Goal: Task Accomplishment & Management: Use online tool/utility

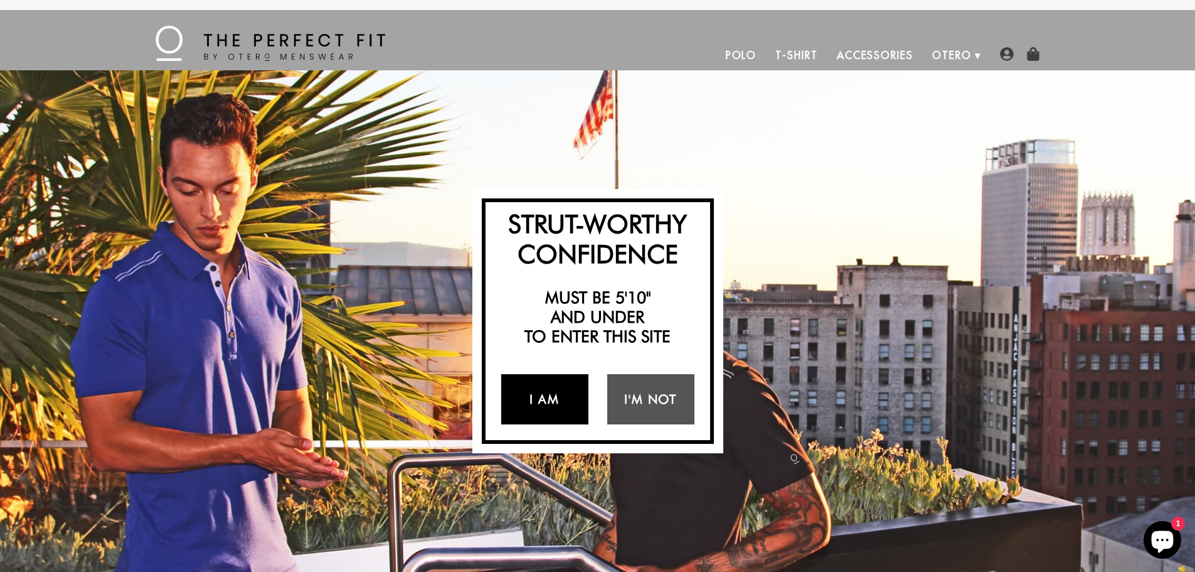
click at [543, 403] on link "I Am" at bounding box center [544, 399] width 87 height 50
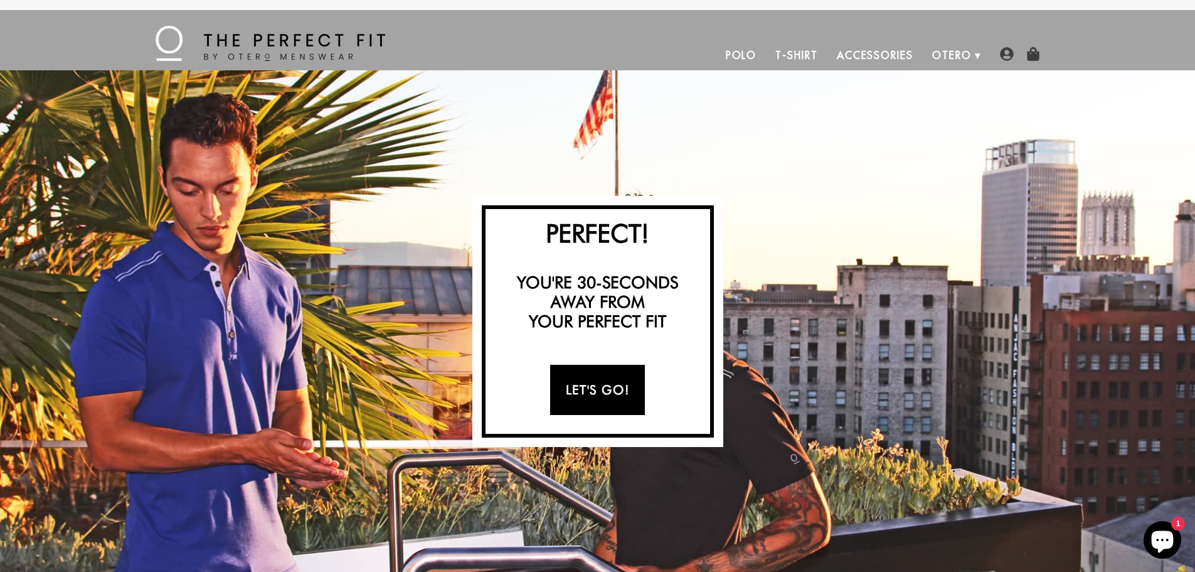
click at [625, 399] on link "Let's Go!" at bounding box center [597, 390] width 95 height 50
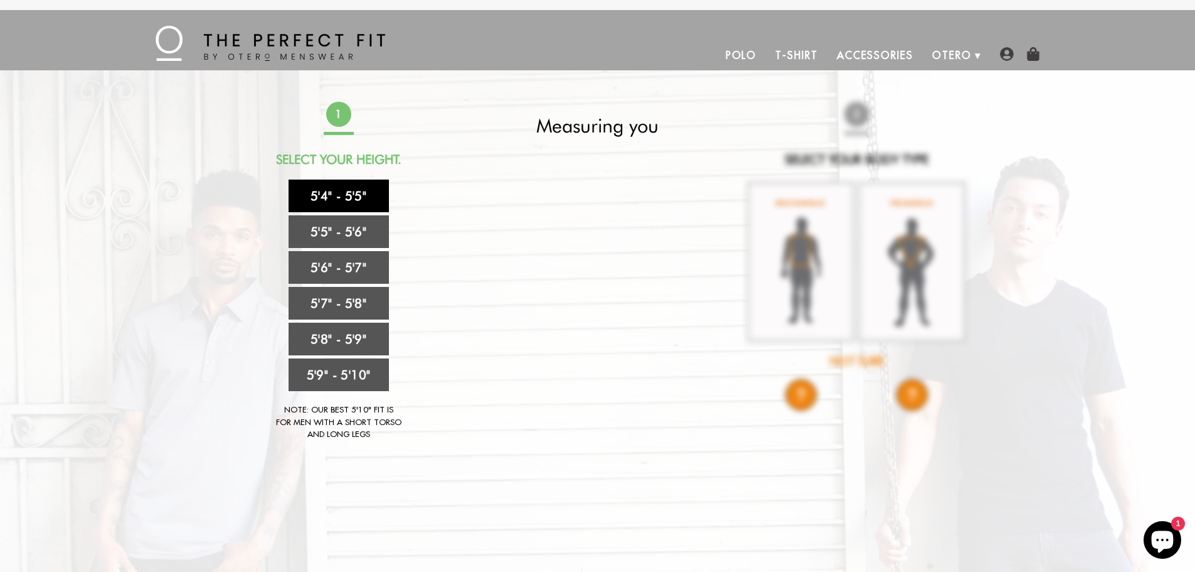
click at [354, 200] on link "5'4" - 5'5"" at bounding box center [339, 195] width 100 height 33
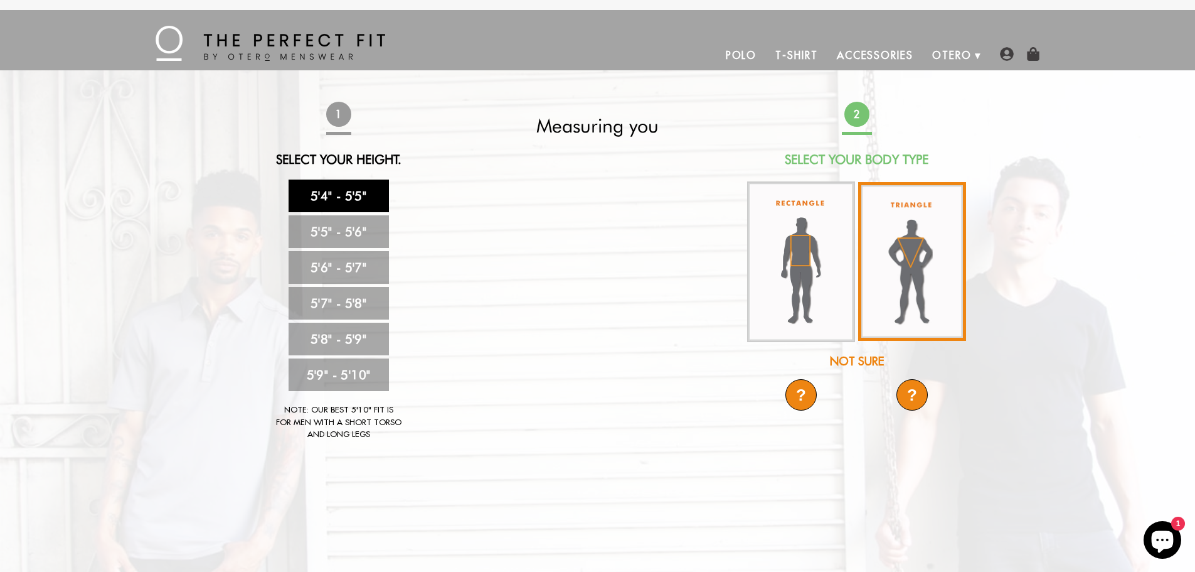
click at [904, 279] on img at bounding box center [912, 261] width 108 height 159
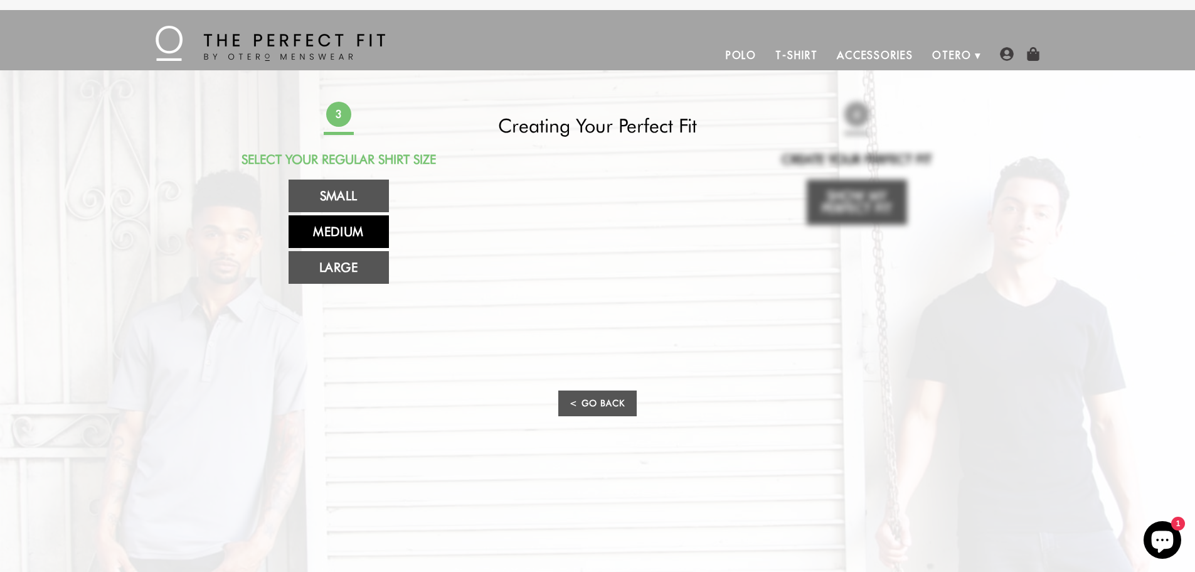
click at [355, 233] on link "Medium" at bounding box center [339, 231] width 100 height 33
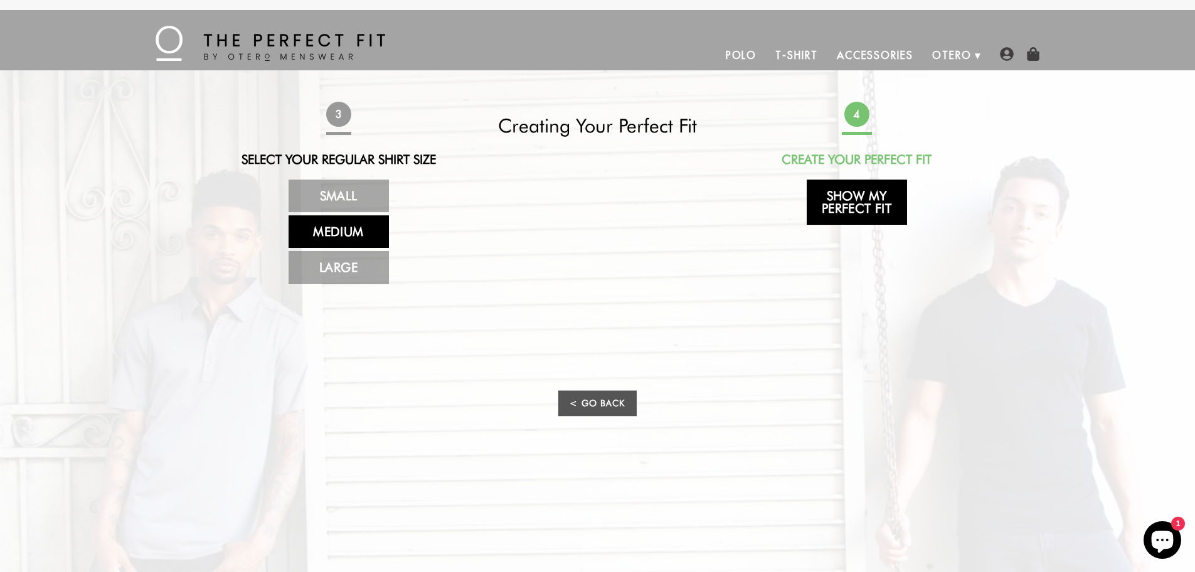
click at [853, 204] on link "Show My Perfect Fit" at bounding box center [857, 201] width 100 height 45
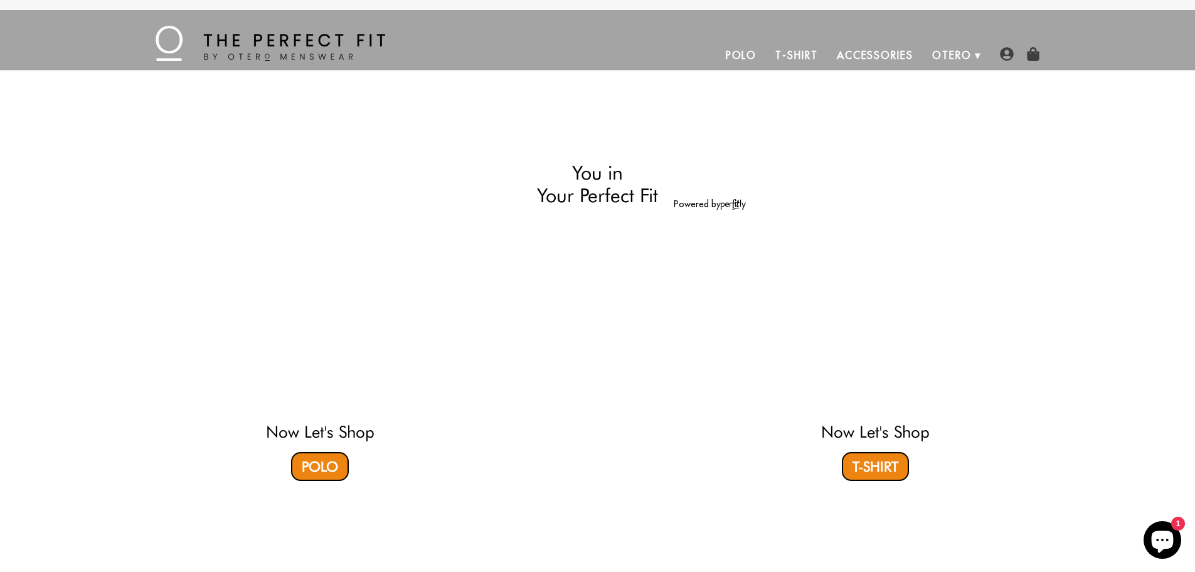
select select "triangle"
select select "M"
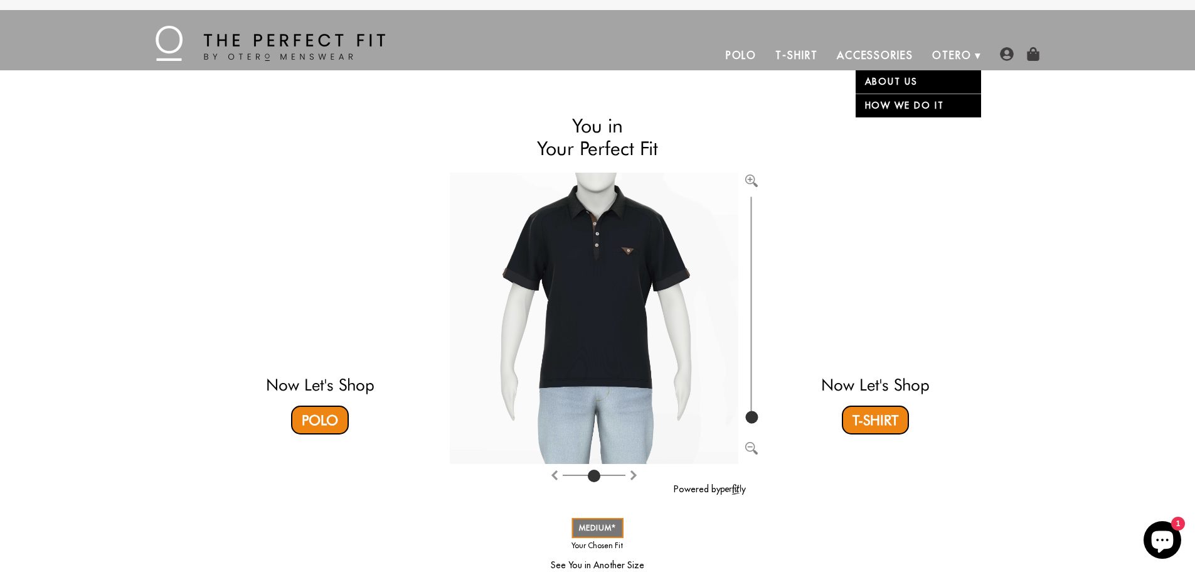
click at [963, 58] on link "Otero" at bounding box center [952, 55] width 58 height 30
